Goal: Information Seeking & Learning: Learn about a topic

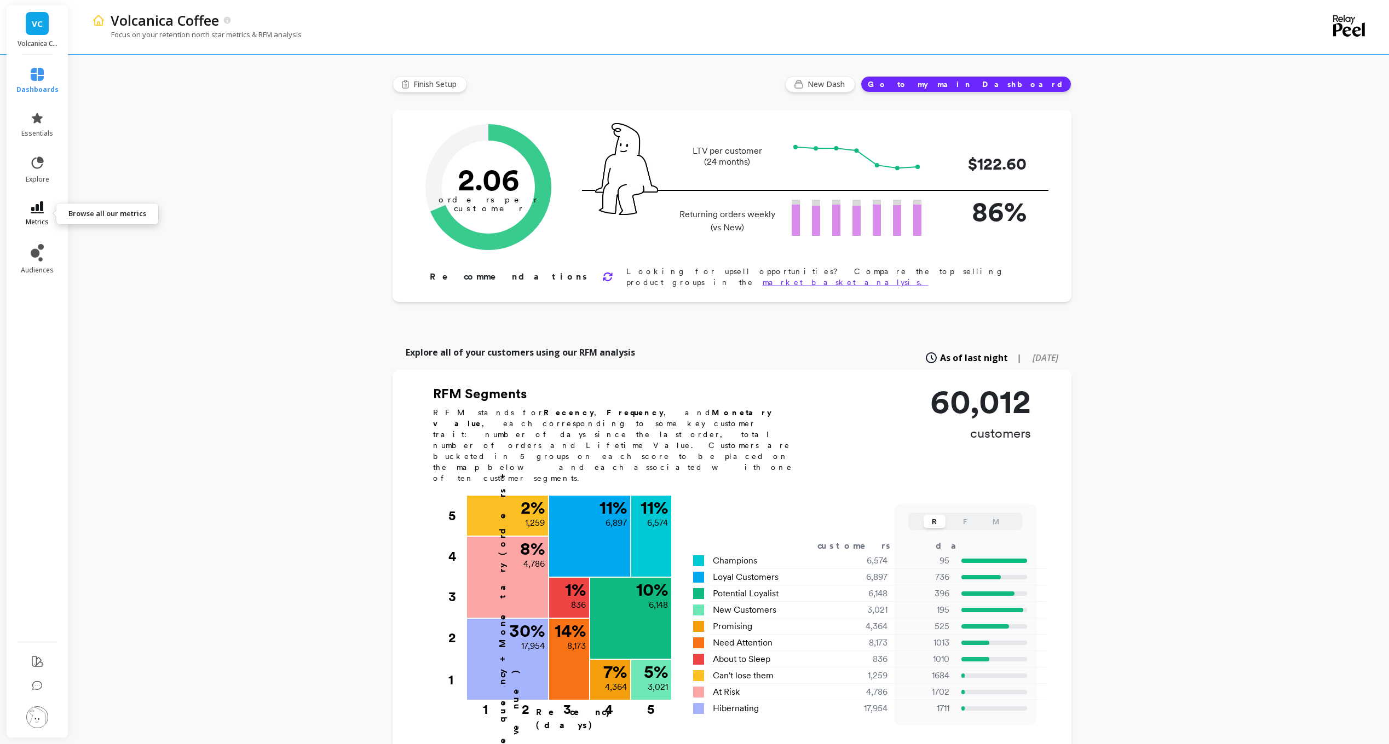
click at [18, 214] on link "metrics" at bounding box center [37, 213] width 42 height 25
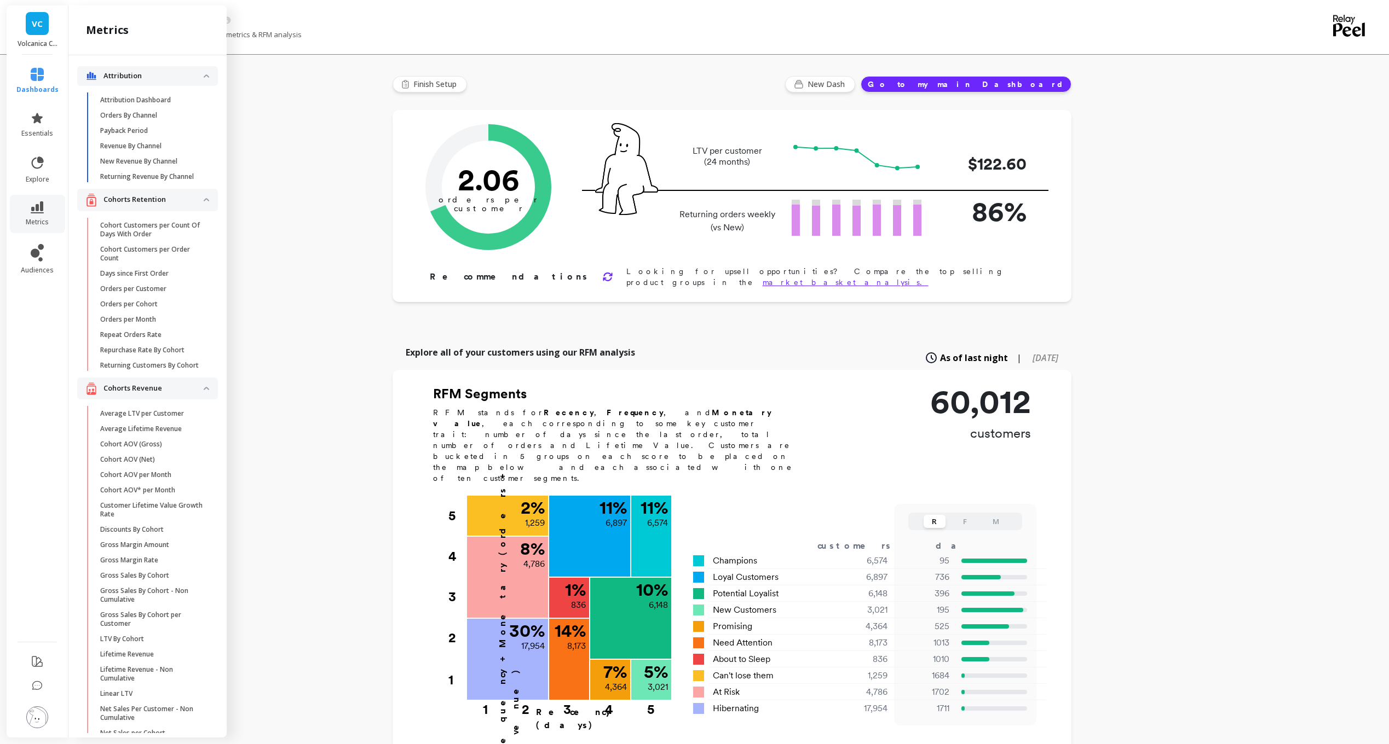
click at [37, 242] on li "audiences" at bounding box center [37, 260] width 55 height 44
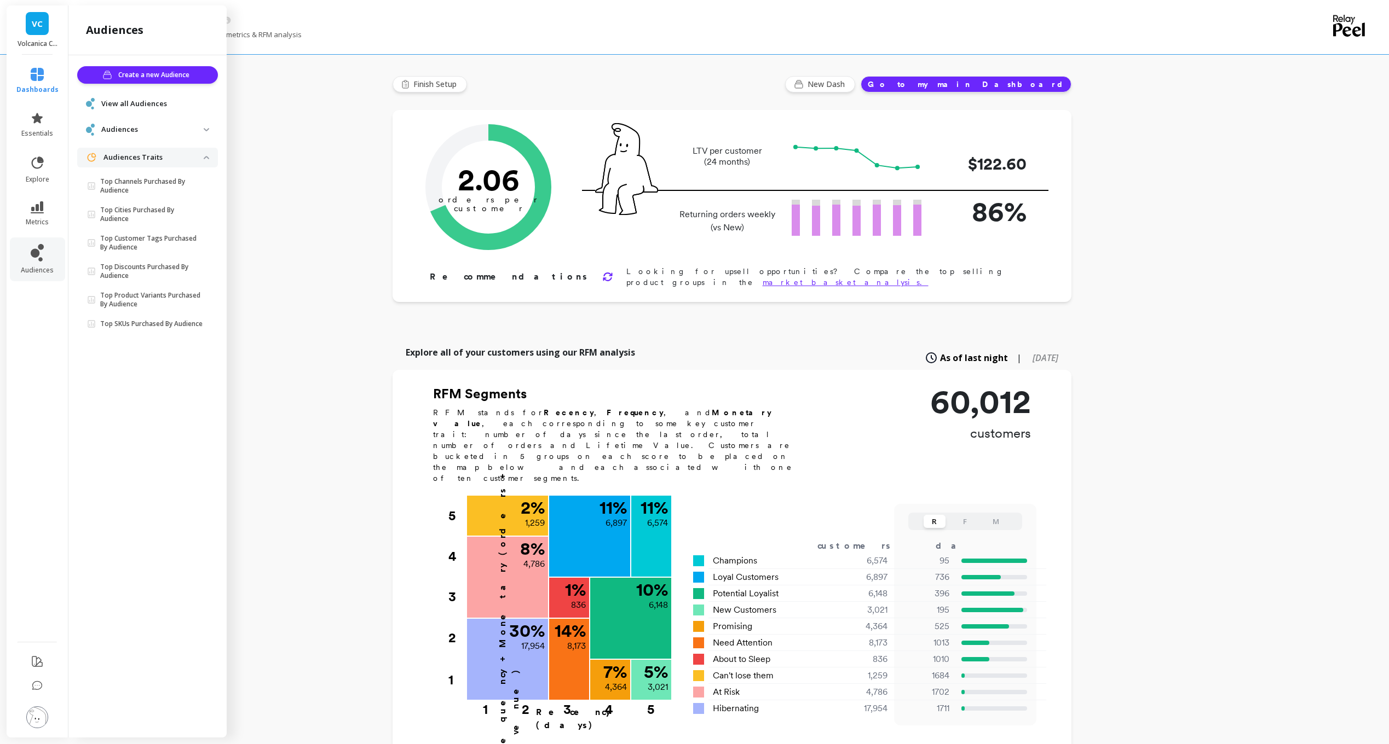
click at [165, 109] on div "View all Audiences" at bounding box center [147, 103] width 123 height 11
click at [166, 105] on link "View all Audiences" at bounding box center [155, 104] width 108 height 11
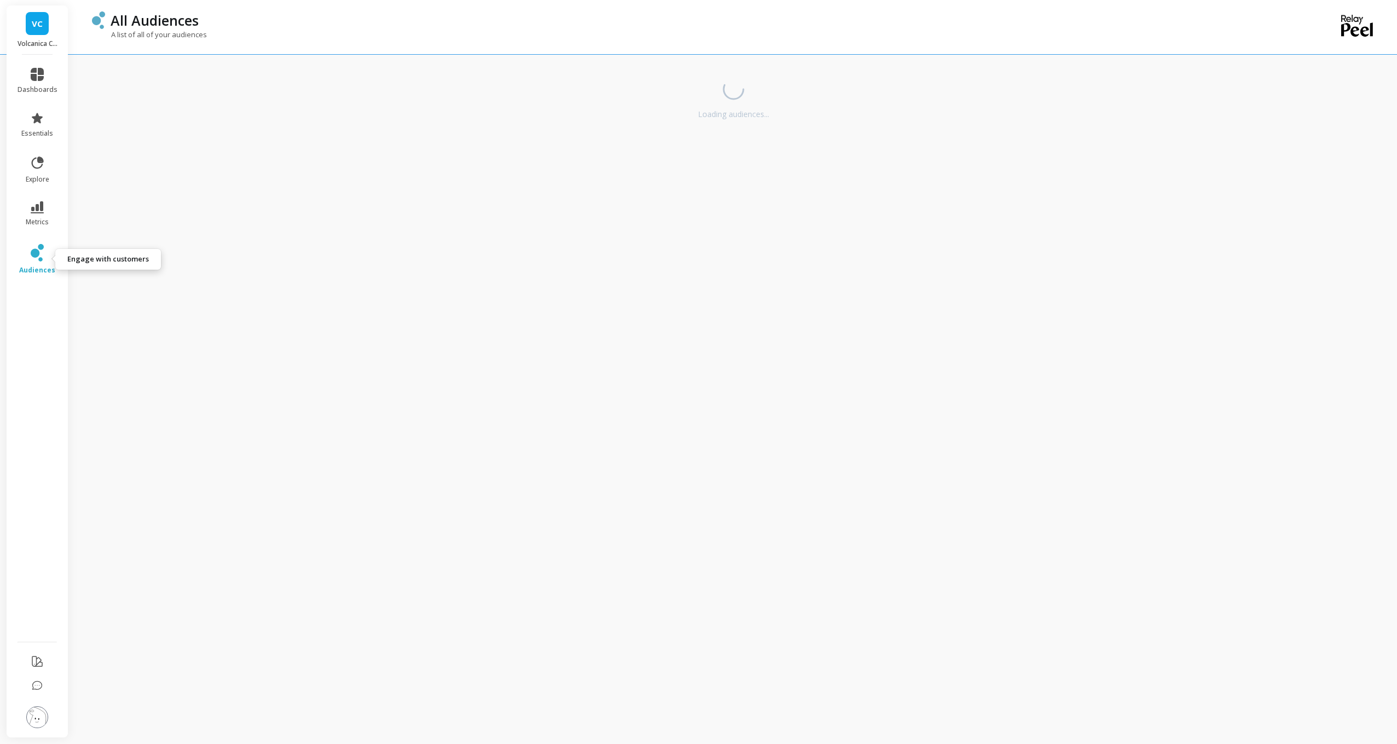
click at [34, 252] on icon at bounding box center [35, 253] width 9 height 9
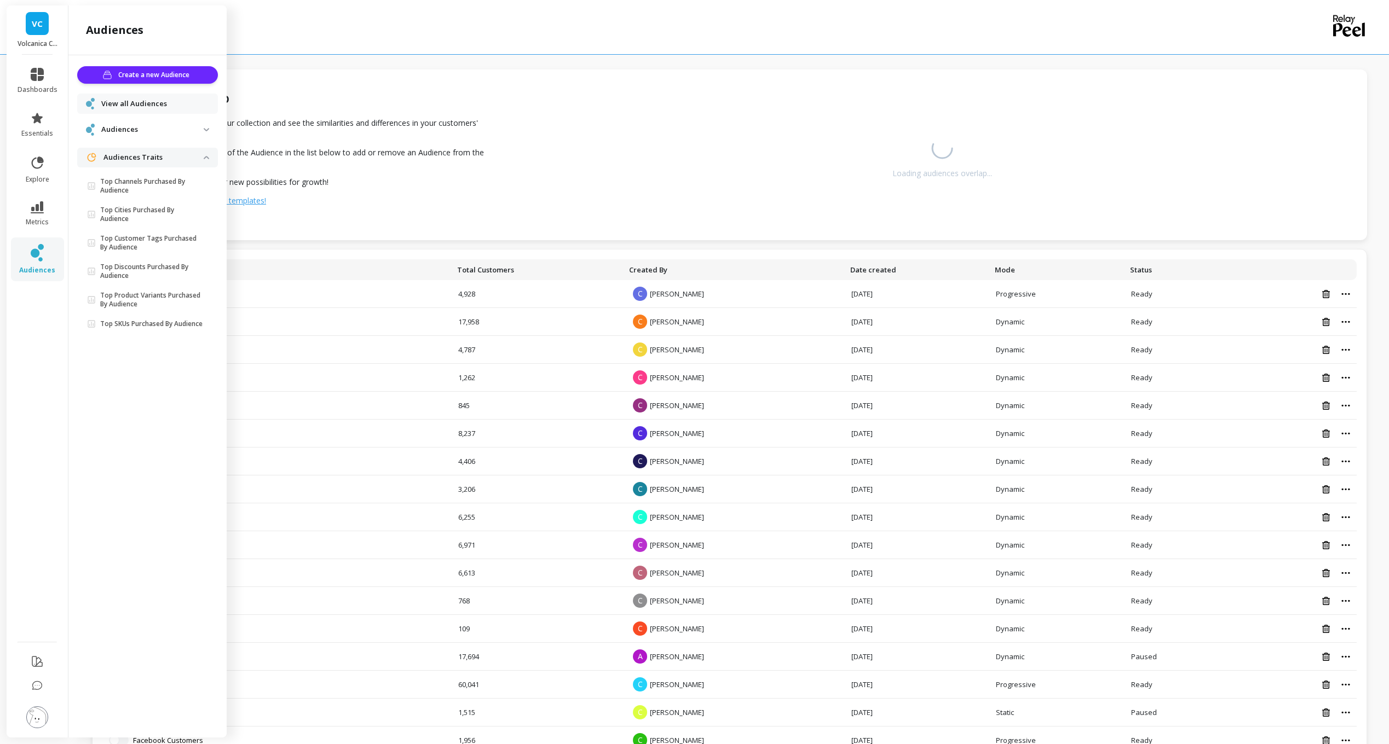
click at [153, 140] on span "Audiences" at bounding box center [147, 129] width 141 height 20
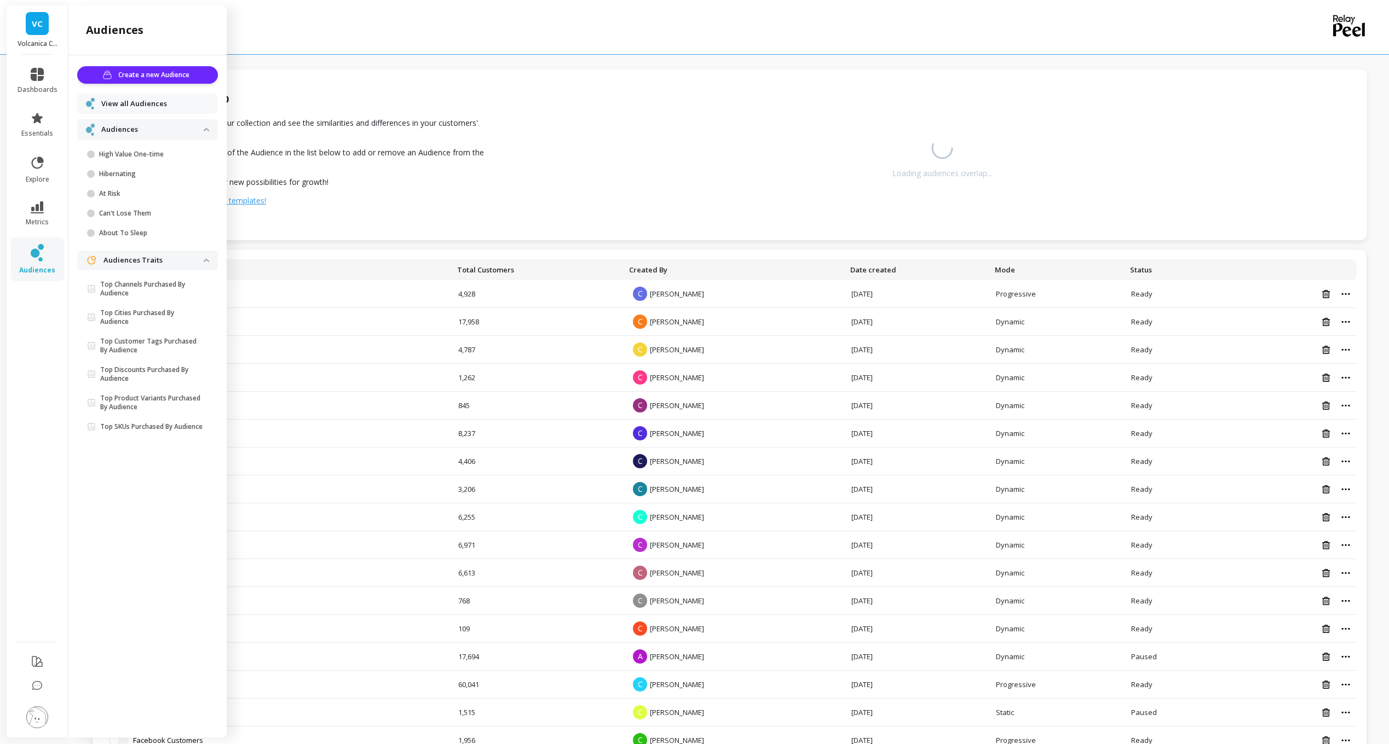
click at [164, 106] on span "View all Audiences" at bounding box center [134, 104] width 66 height 11
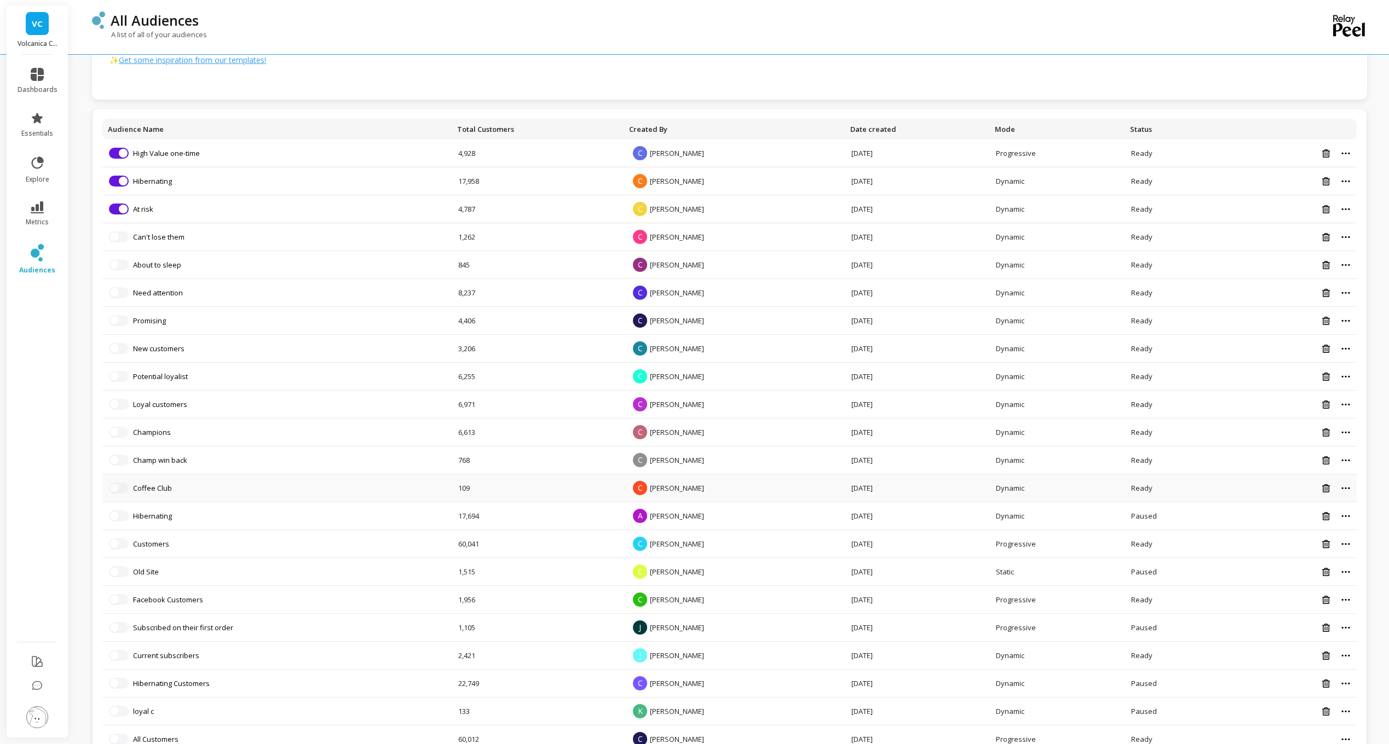
scroll to position [174, 0]
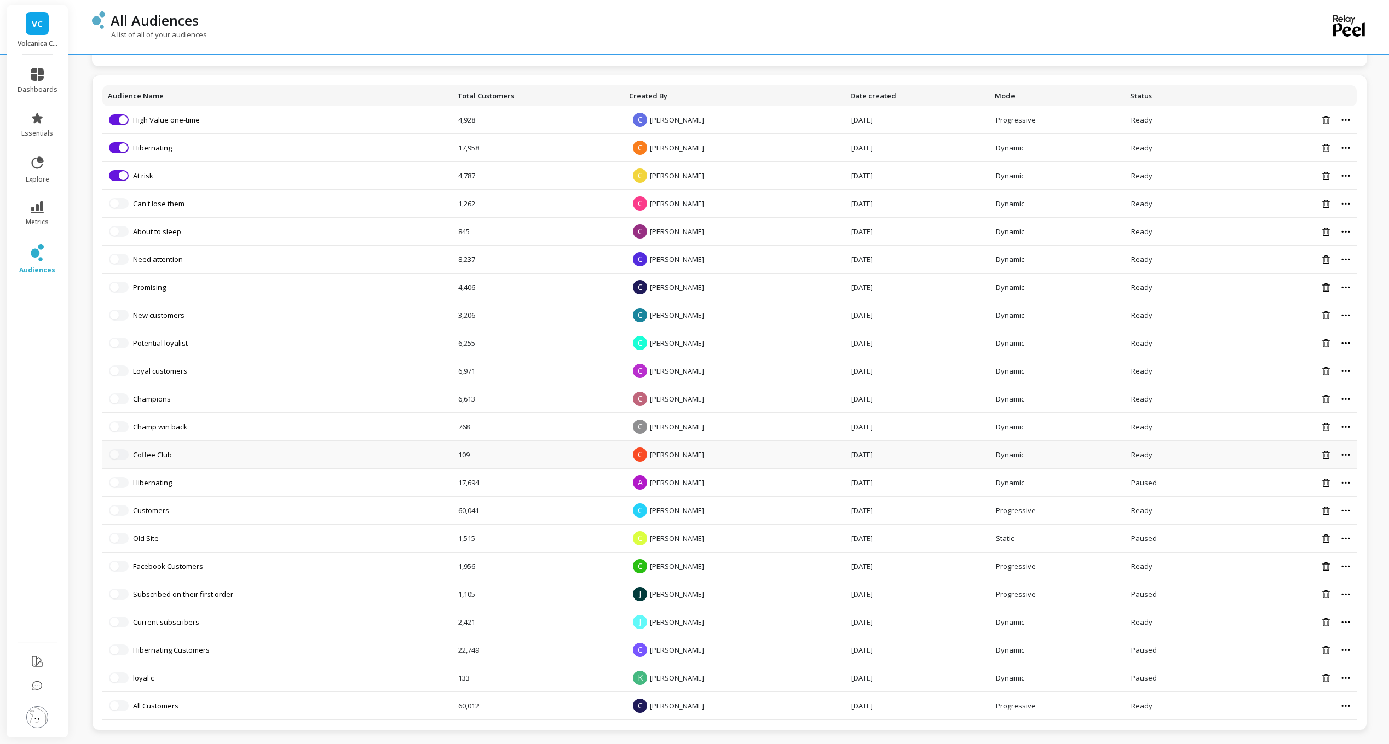
click at [159, 462] on td "Select up to 3 audiences Coffee Club" at bounding box center [276, 455] width 349 height 28
click at [163, 454] on link "Coffee Club" at bounding box center [152, 455] width 39 height 10
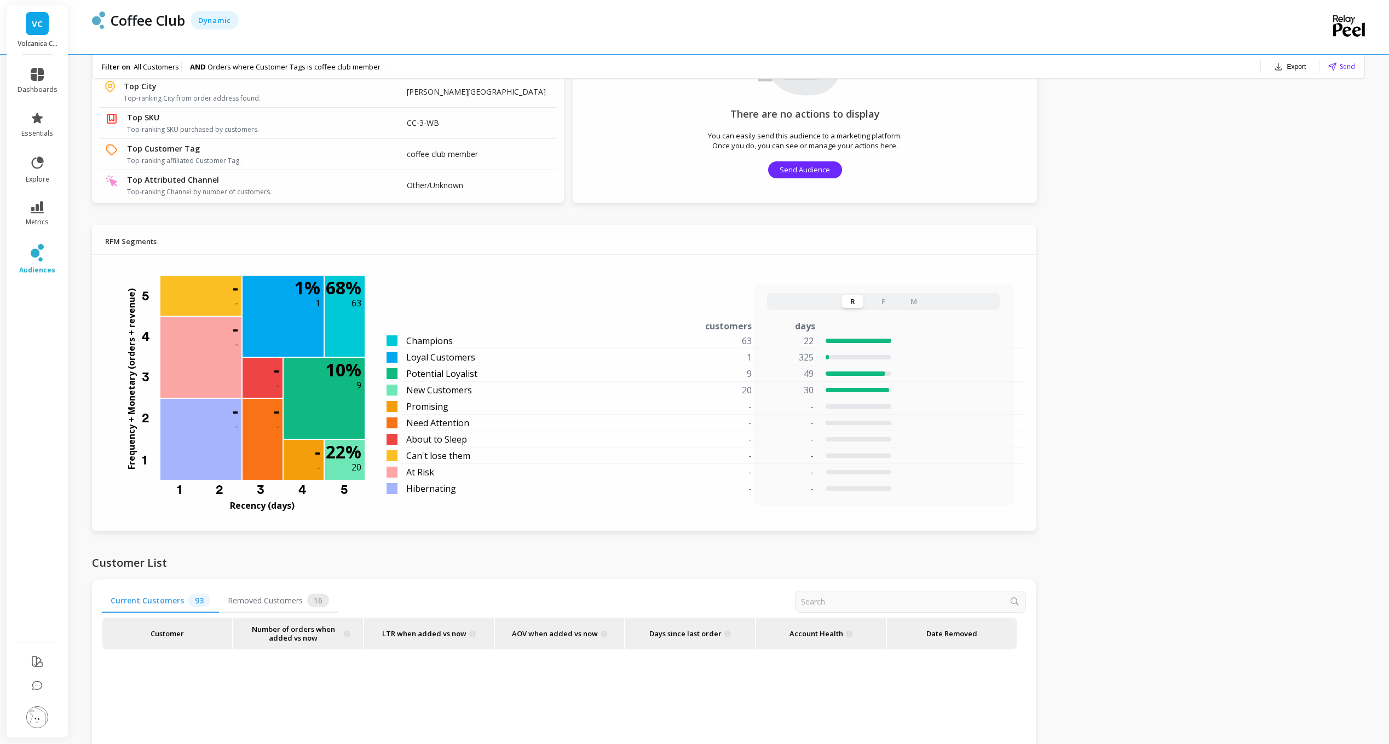
scroll to position [383, 0]
click at [278, 601] on span "Removed Customers 16" at bounding box center [278, 602] width 119 height 24
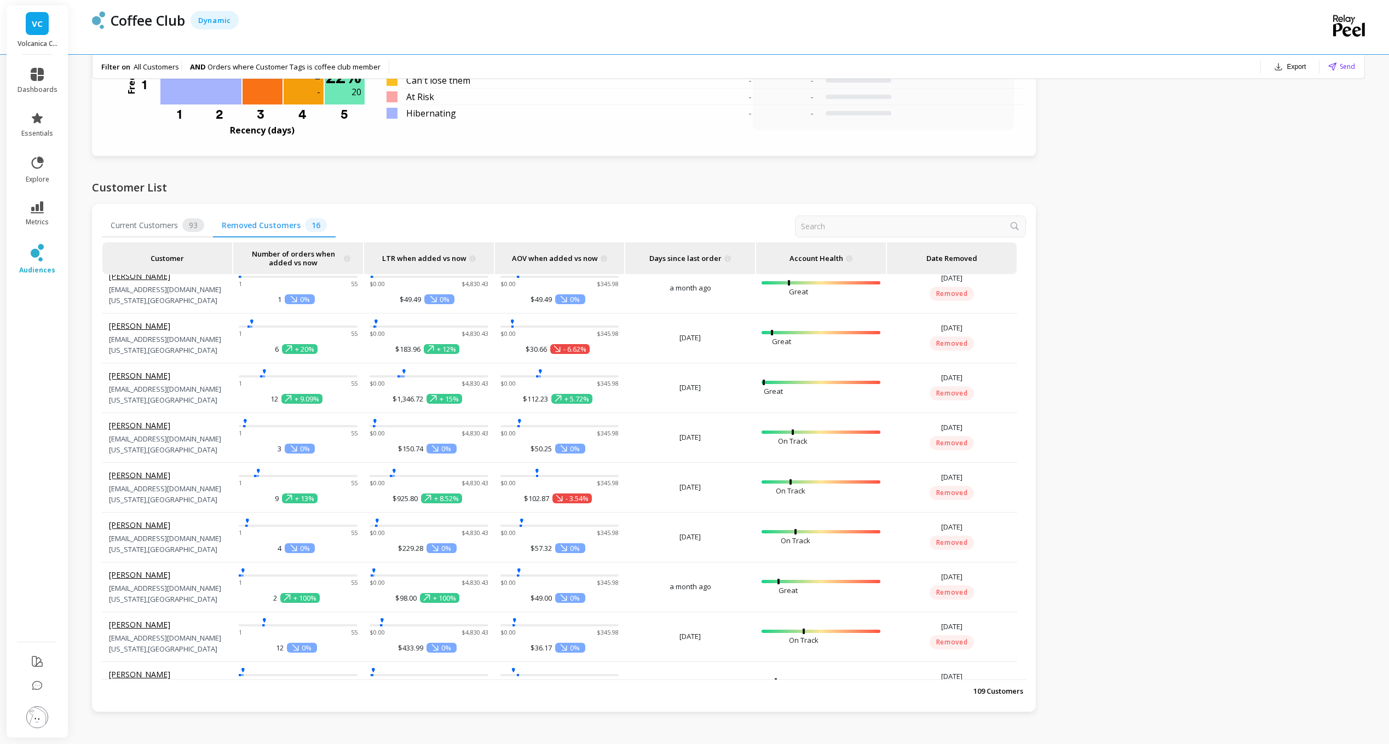
scroll to position [0, 0]
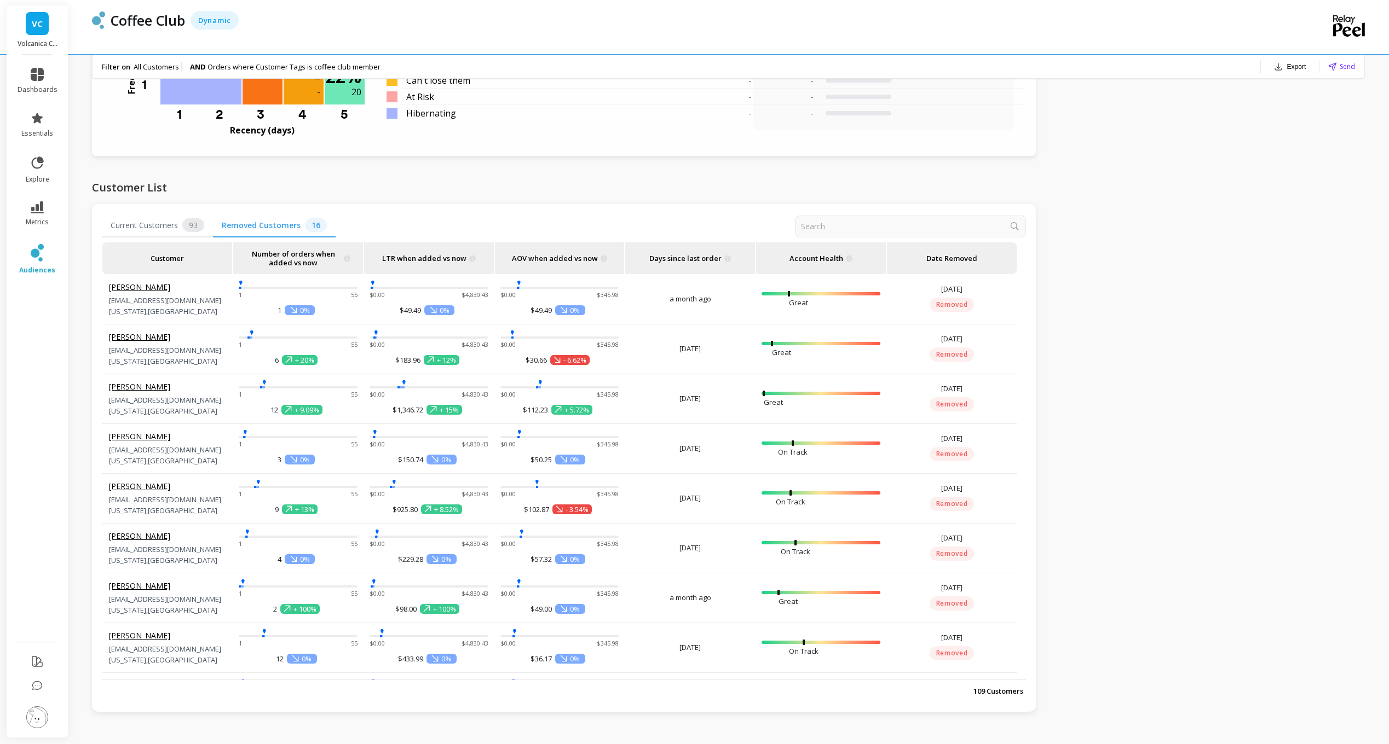
click at [140, 232] on span "Current Customers 93" at bounding box center [157, 226] width 111 height 24
click at [254, 226] on span "Removed Customers 16" at bounding box center [278, 226] width 119 height 24
click at [178, 224] on span "Current Customers 93" at bounding box center [157, 226] width 111 height 24
click at [267, 227] on span "Removed Customers 16" at bounding box center [278, 226] width 119 height 24
click at [153, 230] on span "Current Customers 93" at bounding box center [157, 226] width 111 height 24
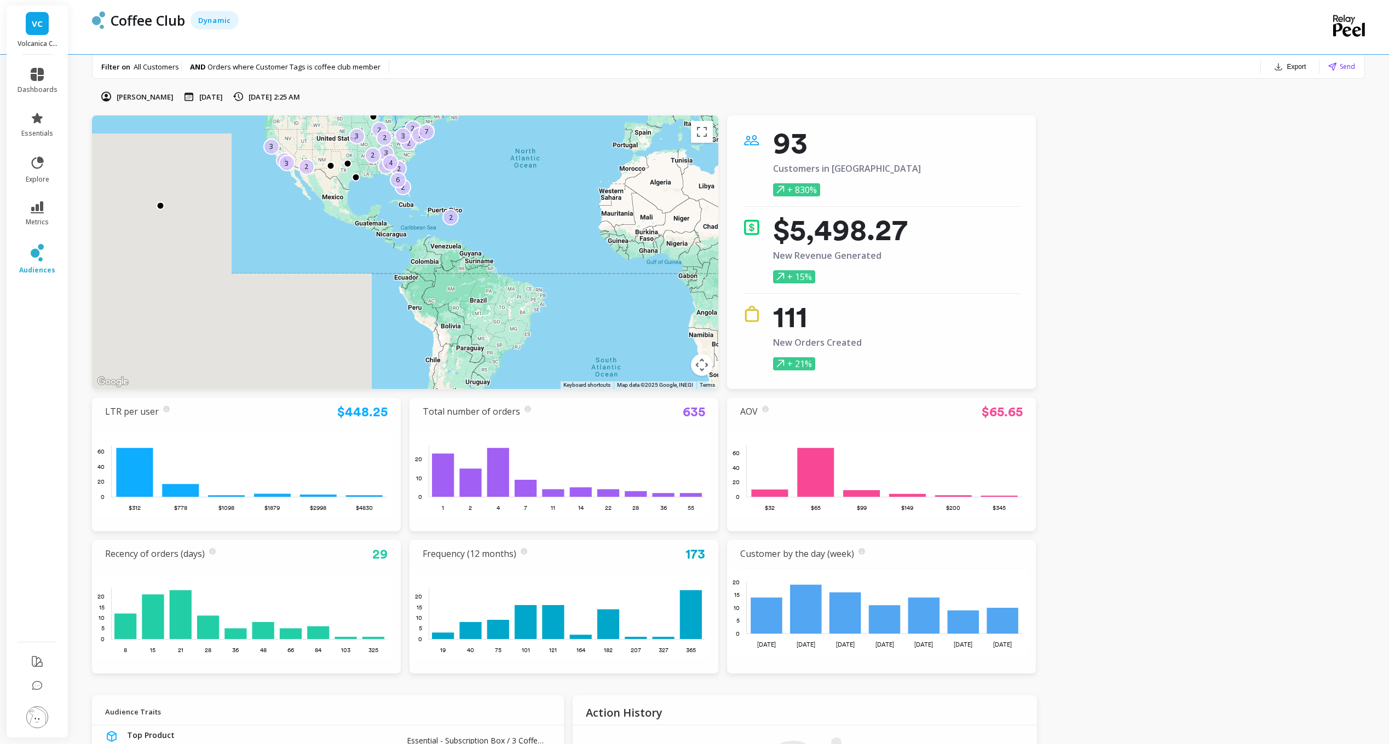
click at [124, 68] on p "Filter on" at bounding box center [115, 67] width 29 height 10
click at [195, 68] on strong "AND" at bounding box center [199, 67] width 18 height 10
click at [299, 70] on span "Orders where Customer Tags is coffee club member" at bounding box center [293, 67] width 173 height 10
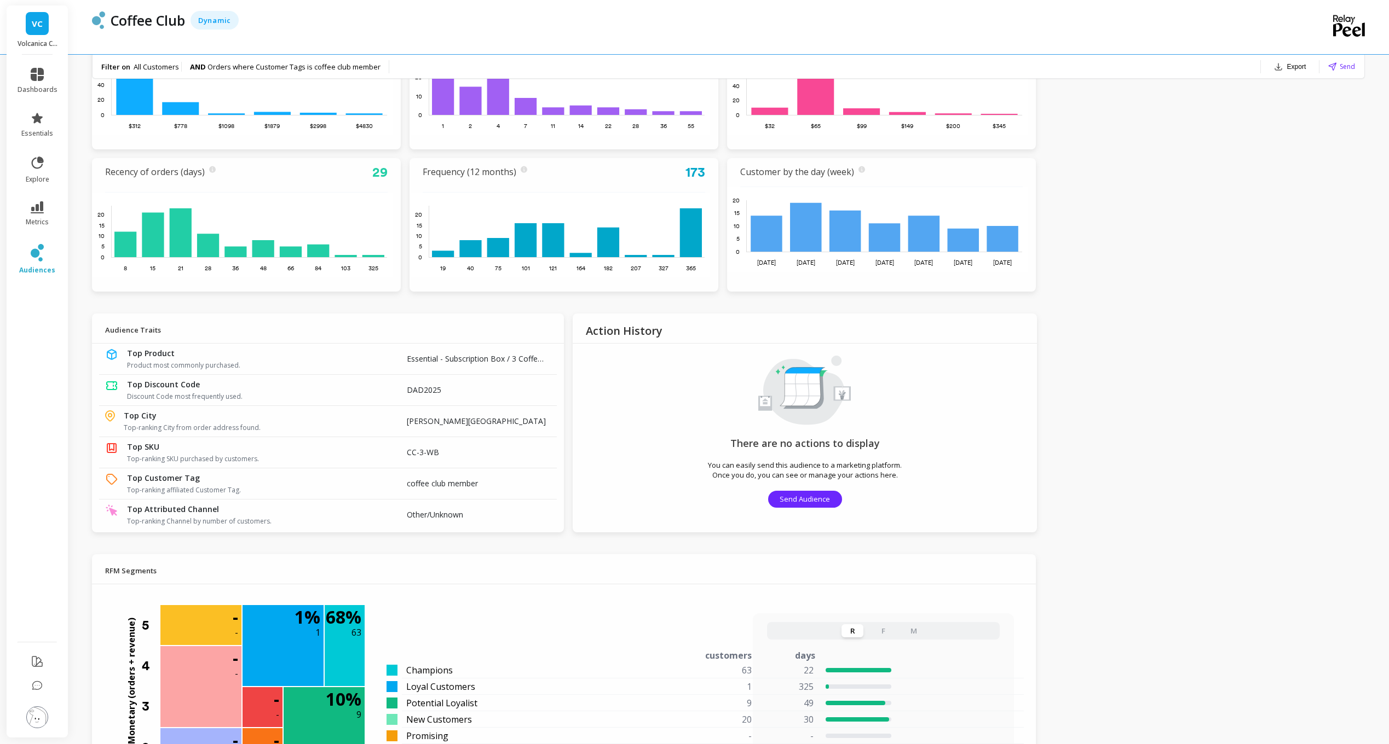
scroll to position [383, 0]
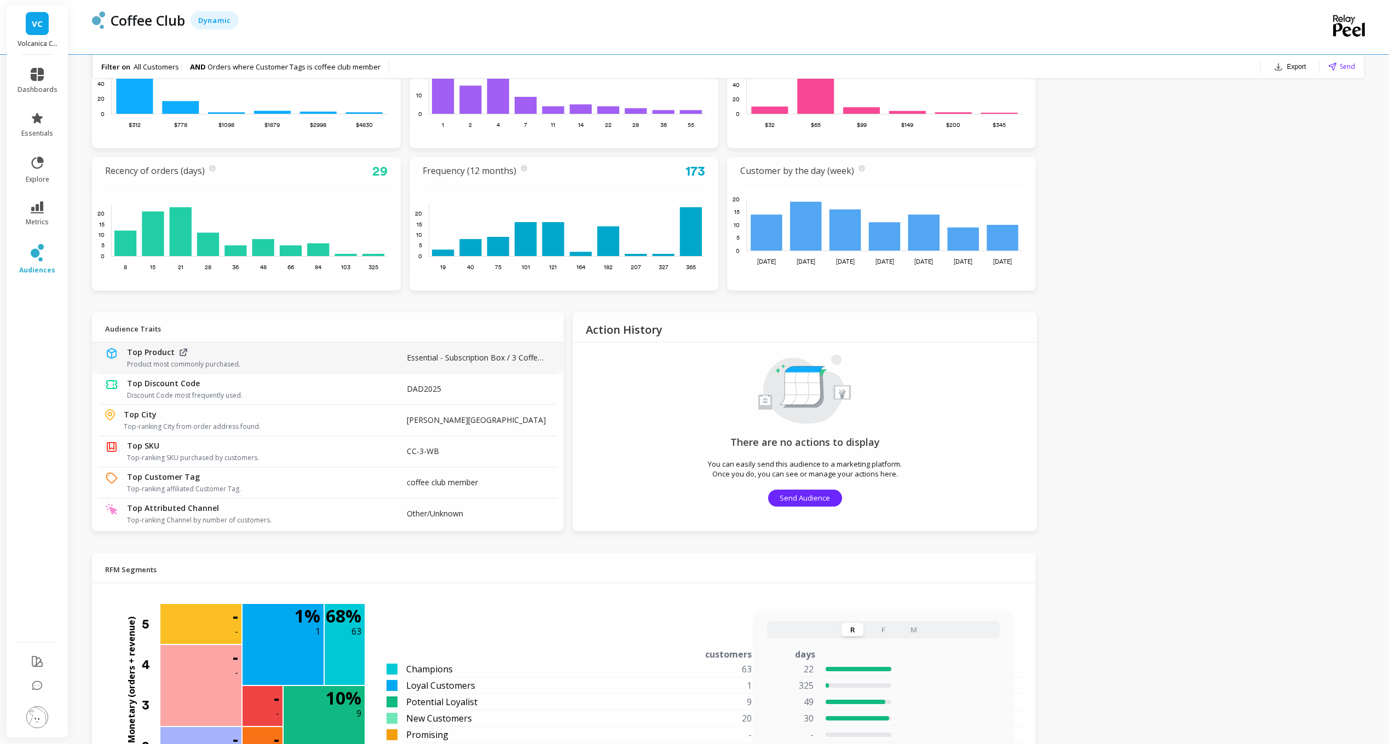
click at [350, 366] on span "Product most commonly purchased." at bounding box center [253, 364] width 253 height 9
click at [261, 511] on div "Top Attributed Channel Top-ranking Channel by number of customers." at bounding box center [264, 514] width 275 height 22
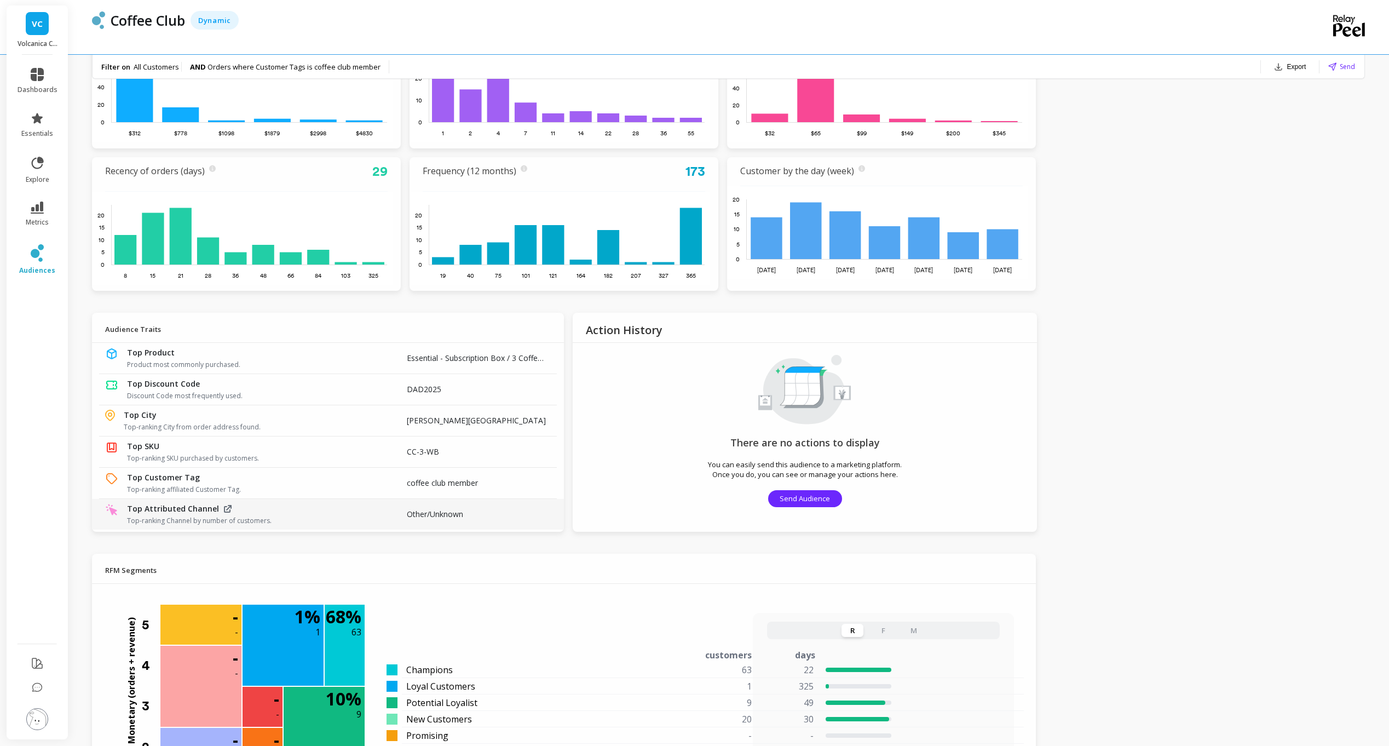
scroll to position [56, 0]
